Goal: Check status: Check status

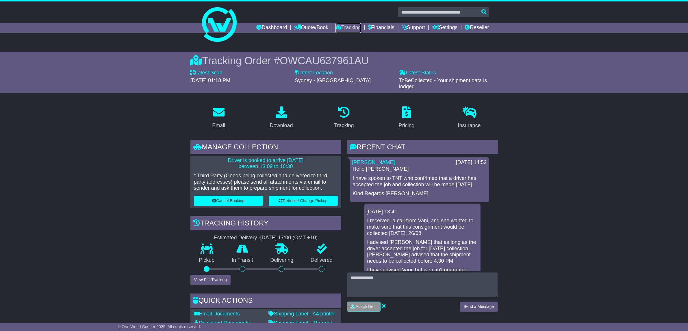
click at [348, 25] on link "Tracking" at bounding box center [347, 28] width 25 height 10
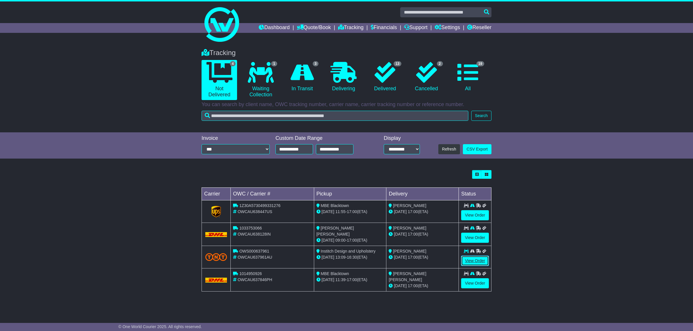
click at [474, 260] on link "View Order" at bounding box center [475, 261] width 28 height 10
click at [297, 76] on icon at bounding box center [301, 72] width 23 height 21
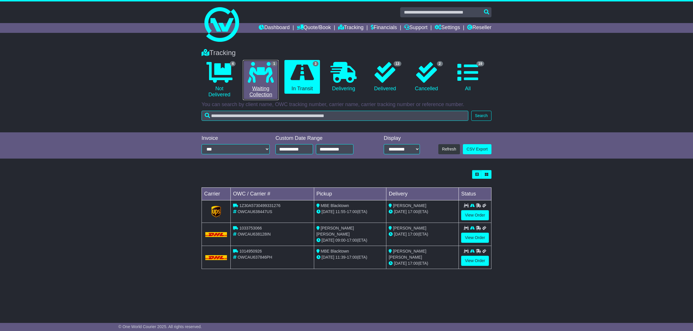
click at [259, 79] on icon at bounding box center [261, 72] width 26 height 21
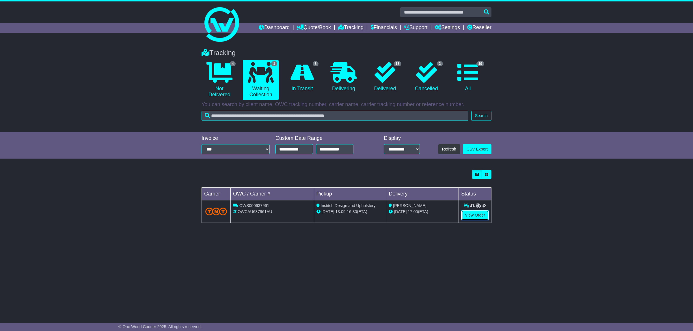
click at [478, 218] on link "View Order" at bounding box center [475, 215] width 28 height 10
